Goal: Task Accomplishment & Management: Use online tool/utility

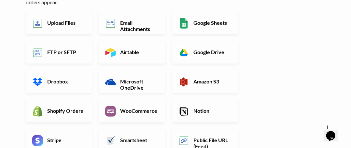
scroll to position [65, 0]
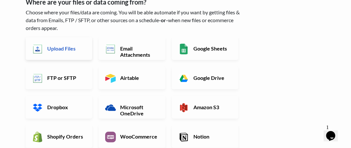
click at [61, 49] on h6 "Upload Files" at bounding box center [66, 48] width 40 height 6
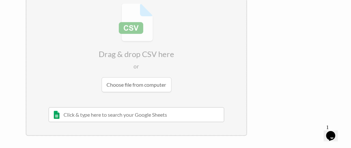
scroll to position [98, 0]
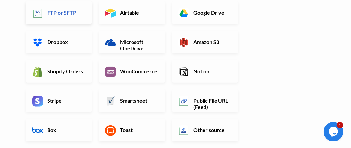
scroll to position [163, 0]
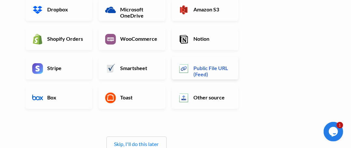
click at [213, 67] on h6 "Public File URL (Feed)" at bounding box center [212, 71] width 40 height 12
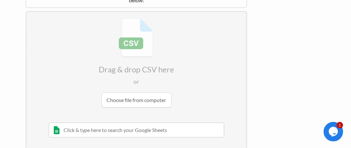
scroll to position [26, 0]
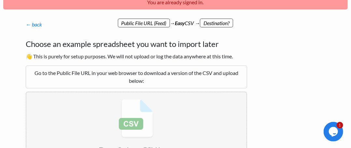
click at [134, 23] on p "← back Thanks for signing up! Set up your Import Flow and Upload Page in 1 minu…" at bounding box center [137, 25] width 222 height 8
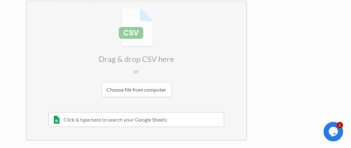
scroll to position [124, 0]
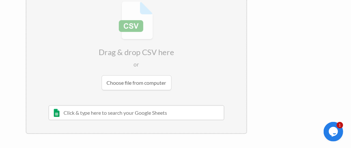
click at [128, 82] on input "file" at bounding box center [136, 45] width 220 height 103
type input "C:\fakepath\products.csv"
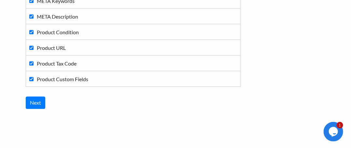
scroll to position [666, 0]
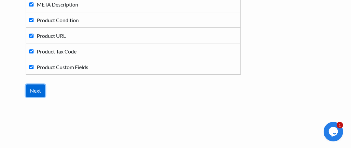
click at [37, 87] on input "Next" at bounding box center [36, 90] width 20 height 12
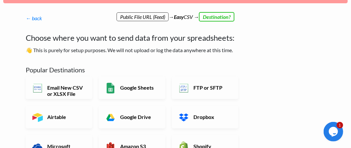
scroll to position [65, 0]
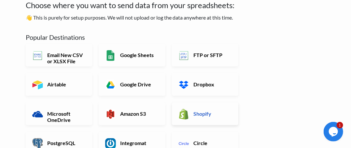
click at [201, 114] on h6 "Shopify" at bounding box center [212, 114] width 40 height 6
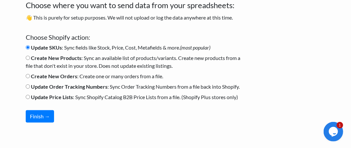
click at [29, 58] on input "Create New Products : Sync an available list of products/variants. Create new p…" at bounding box center [28, 58] width 4 height 4
radio input "true"
click at [30, 48] on label "Update SKUs : Sync fields like Stock, Price, Cost, Metafields & more. (most pop…" at bounding box center [118, 48] width 185 height 8
click at [27, 46] on input "Update SKUs : Sync fields like Stock, Price, Cost, Metafields & more. (most pop…" at bounding box center [28, 47] width 4 height 4
radio input "true"
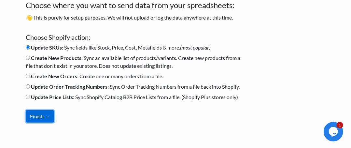
click at [42, 117] on button "Finish →" at bounding box center [40, 116] width 28 height 12
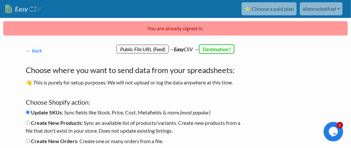
scroll to position [0, 0]
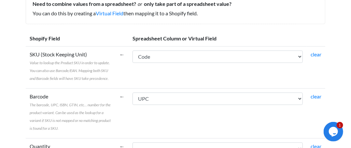
scroll to position [98, 0]
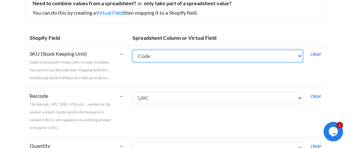
click at [298, 54] on select "Product ID Product Type Code Name Brand UPC Description Price Cost Price Retail…" at bounding box center [218, 56] width 170 height 12
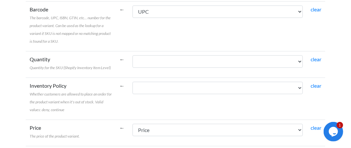
scroll to position [196, 0]
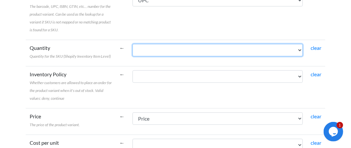
click at [155, 48] on select "Product ID Product Type Code Name Brand UPC Description Price Cost Price Retail…" at bounding box center [218, 50] width 170 height 12
select select "cr_756297"
click at [133, 44] on select "Product ID Product Type Code Name Brand UPC Description Price Cost Price Retail…" at bounding box center [218, 50] width 170 height 12
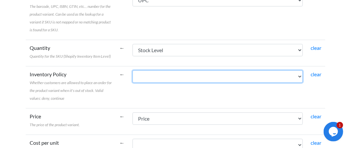
click at [145, 78] on select "Product ID Product Type Code Name Brand UPC Description Price Cost Price Retail…" at bounding box center [218, 76] width 170 height 12
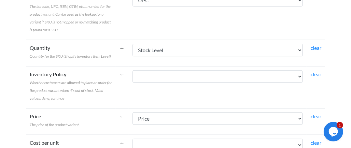
click at [125, 77] on td "←" at bounding box center [122, 87] width 13 height 42
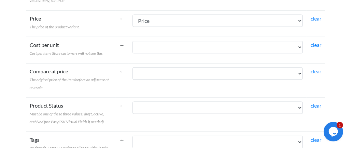
scroll to position [326, 0]
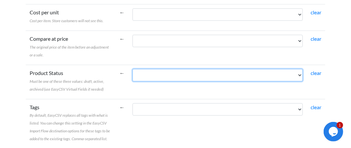
click at [141, 77] on select "Product ID Product Type Code Name Brand UPC Description Price Cost Price Retail…" at bounding box center [218, 75] width 170 height 12
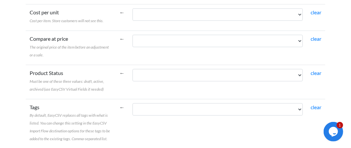
click at [121, 65] on td "←" at bounding box center [122, 82] width 13 height 34
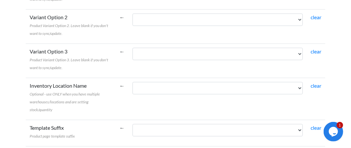
scroll to position [489, 0]
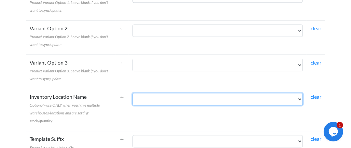
click at [153, 98] on select "Product ID Product Type Code Name Brand UPC Description Price Cost Price Retail…" at bounding box center [218, 99] width 170 height 12
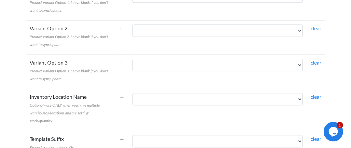
click at [121, 98] on td "←" at bounding box center [122, 110] width 13 height 42
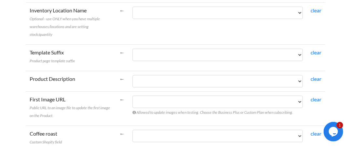
scroll to position [587, 0]
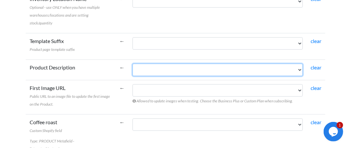
click at [142, 70] on select "Product ID Product Type Code Name Brand UPC Description Price Cost Price Retail…" at bounding box center [218, 70] width 170 height 12
select select "cr_756281"
click at [133, 64] on select "Product ID Product Type Code Name Brand UPC Description Price Cost Price Retail…" at bounding box center [218, 70] width 170 height 12
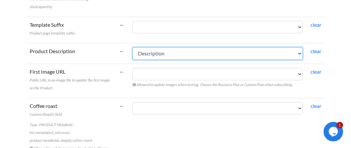
scroll to position [619, 0]
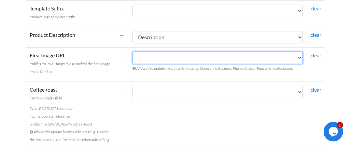
click at [142, 56] on select "Product ID Product Type Code Name Brand UPC Description Price Cost Price Retail…" at bounding box center [218, 58] width 170 height 12
select select "cr_756302"
click at [133, 52] on select "Product ID Product Type Code Name Brand UPC Description Price Cost Price Retail…" at bounding box center [218, 58] width 170 height 12
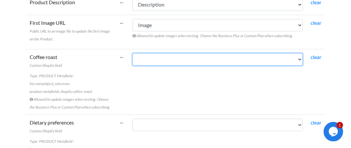
click at [140, 56] on select "Product ID Product Type Code Name Brand UPC Description Price Cost Price Retail…" at bounding box center [218, 59] width 170 height 12
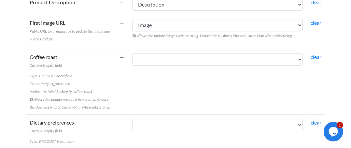
click at [117, 72] on td "←" at bounding box center [122, 82] width 13 height 66
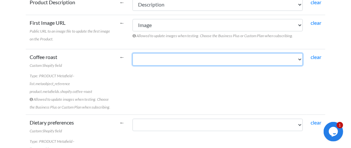
click at [140, 55] on select "Product ID Product Type Code Name Brand UPC Description Price Cost Price Retail…" at bounding box center [218, 59] width 170 height 12
click at [133, 53] on select "Product ID Product Type Code Name Brand UPC Description Price Cost Price Retail…" at bounding box center [218, 59] width 170 height 12
click at [155, 56] on select "Product ID Product Type Code Name Brand UPC Description Price Cost Price Retail…" at bounding box center [218, 59] width 170 height 12
select select "cr_756314"
click at [133, 53] on select "Product ID Product Type Code Name Brand UPC Description Price Cost Price Retail…" at bounding box center [218, 59] width 170 height 12
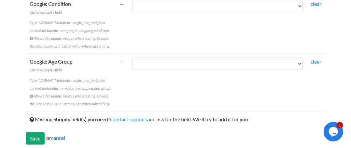
scroll to position [1992, 0]
click at [36, 138] on input "Save" at bounding box center [35, 138] width 19 height 12
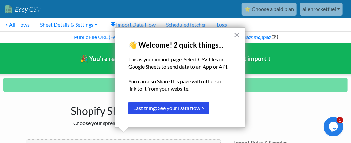
scroll to position [27, 0]
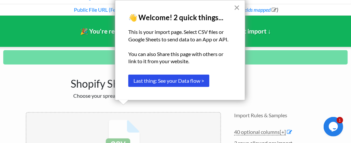
click at [238, 6] on button "×" at bounding box center [237, 7] width 6 height 10
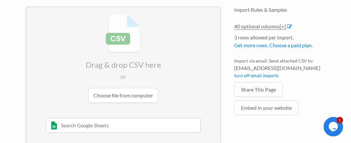
scroll to position [147, 0]
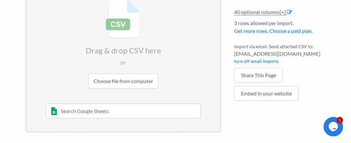
click at [122, 83] on input "file" at bounding box center [123, 44] width 194 height 103
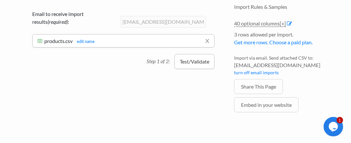
click at [184, 62] on button "Test/Validate" at bounding box center [195, 61] width 40 height 15
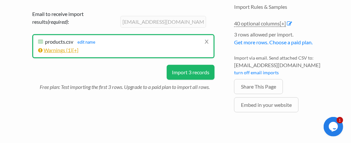
click at [57, 49] on link "Warnings ( 1 ) [+]" at bounding box center [58, 50] width 40 height 6
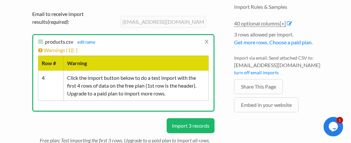
click at [81, 116] on div "Email to receive import results (required) : alienrocketfuel@gmail.com x produc…" at bounding box center [124, 64] width 196 height 121
click at [184, 125] on button "Import 3 records" at bounding box center [191, 125] width 48 height 15
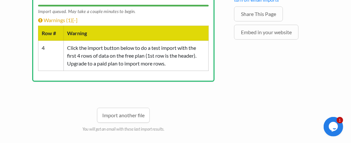
scroll to position [199, 0]
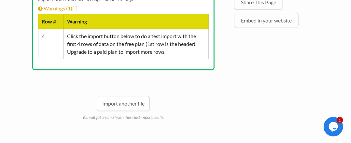
click at [120, 103] on link "Import another file" at bounding box center [123, 103] width 53 height 15
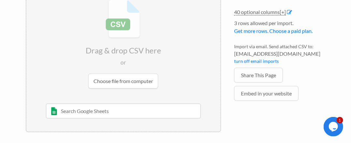
click at [123, 81] on input "file" at bounding box center [123, 44] width 194 height 103
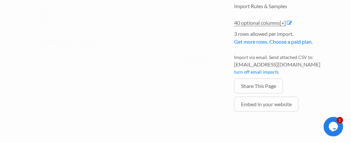
scroll to position [115, 0]
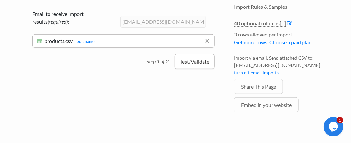
click at [185, 61] on button "Test/Validate" at bounding box center [195, 61] width 40 height 15
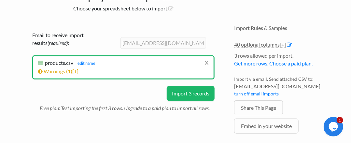
scroll to position [98, 0]
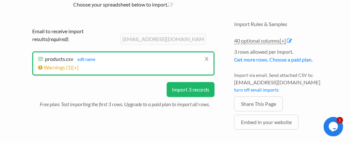
click at [189, 89] on button "Import 3 records" at bounding box center [191, 89] width 48 height 15
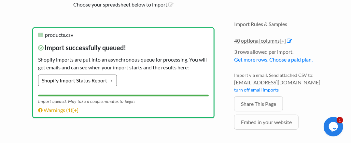
click at [89, 80] on link "Shopify Import Status Report →" at bounding box center [77, 81] width 79 height 12
